Goal: Information Seeking & Learning: Learn about a topic

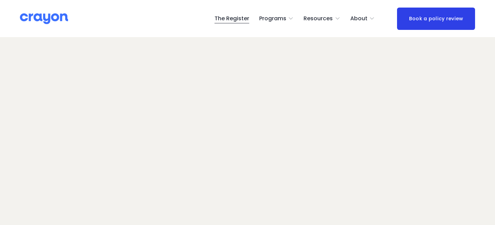
click at [0, 0] on span "Employer hub" at bounding box center [0, 0] width 0 height 0
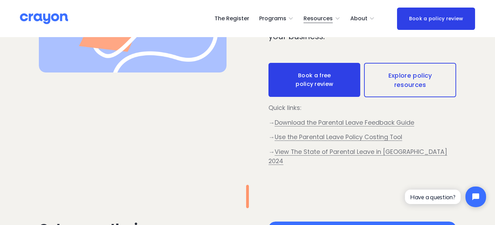
scroll to position [320, 0]
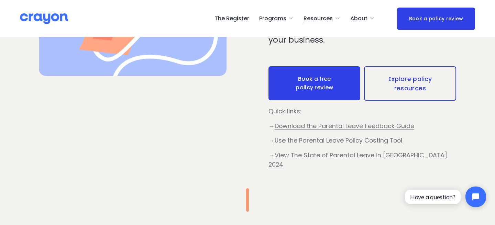
click at [430, 86] on link "Explore policy resources" at bounding box center [410, 83] width 92 height 35
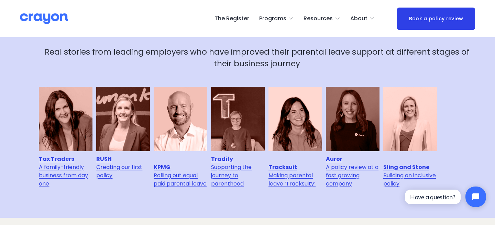
scroll to position [1190, 0]
